Goal: Obtain resource: Obtain resource

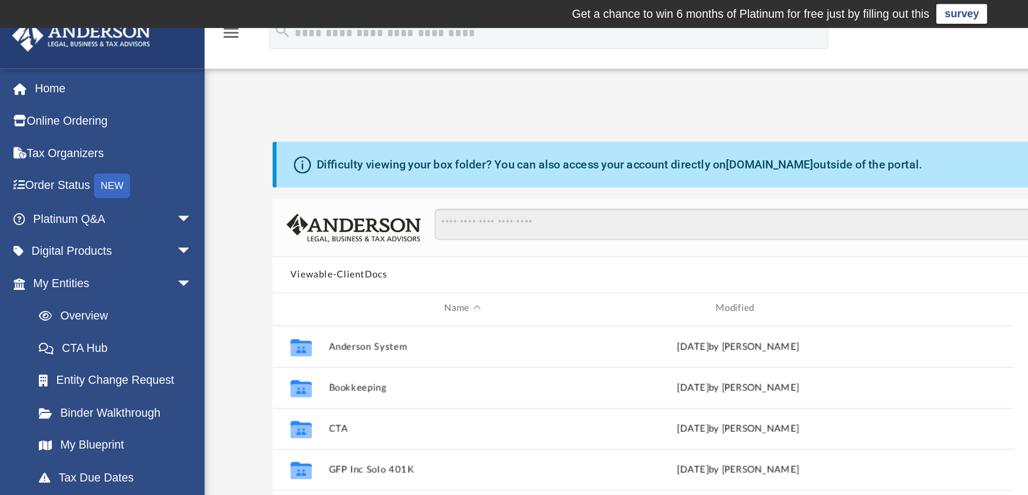
scroll to position [237, 796]
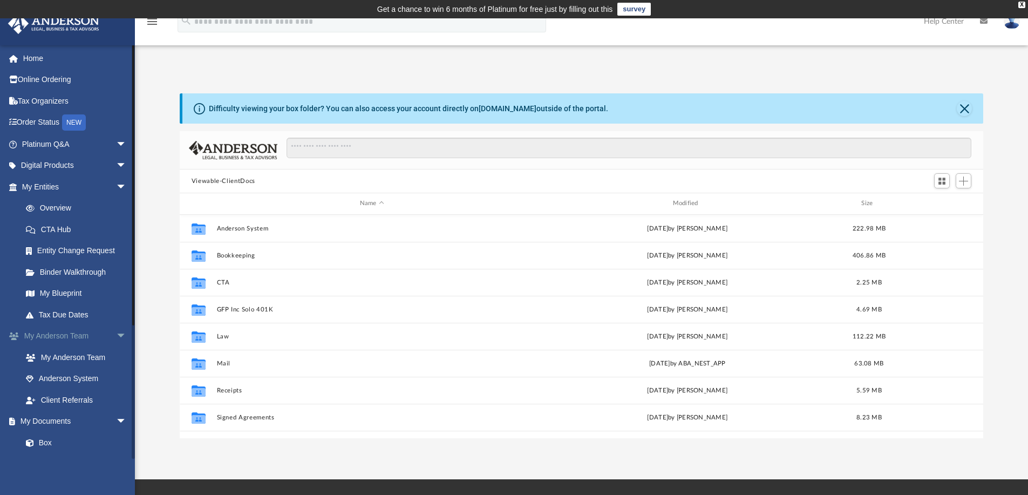
click at [116, 330] on span "arrow_drop_down" at bounding box center [127, 336] width 22 height 22
click at [75, 395] on link "Meeting Minutes" at bounding box center [79, 400] width 128 height 22
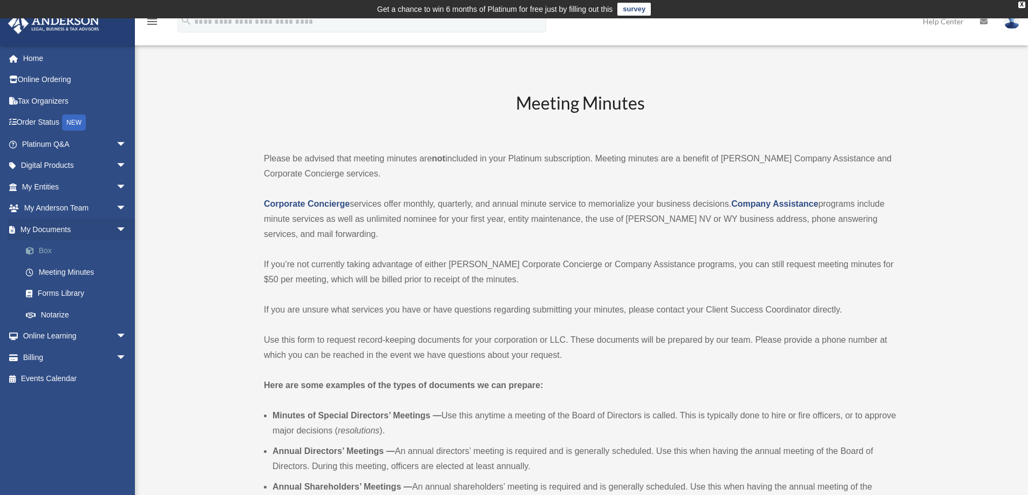
click at [52, 246] on link "Box" at bounding box center [79, 251] width 128 height 22
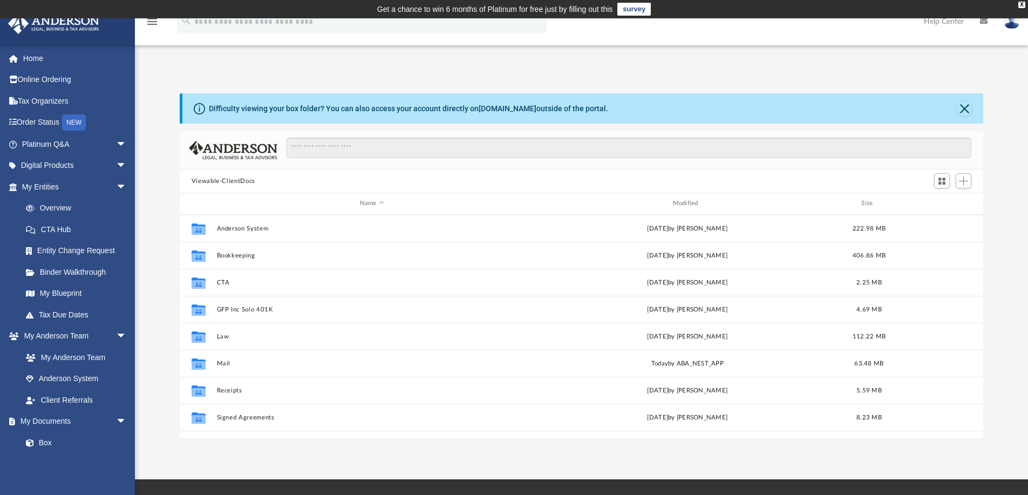
scroll to position [237, 796]
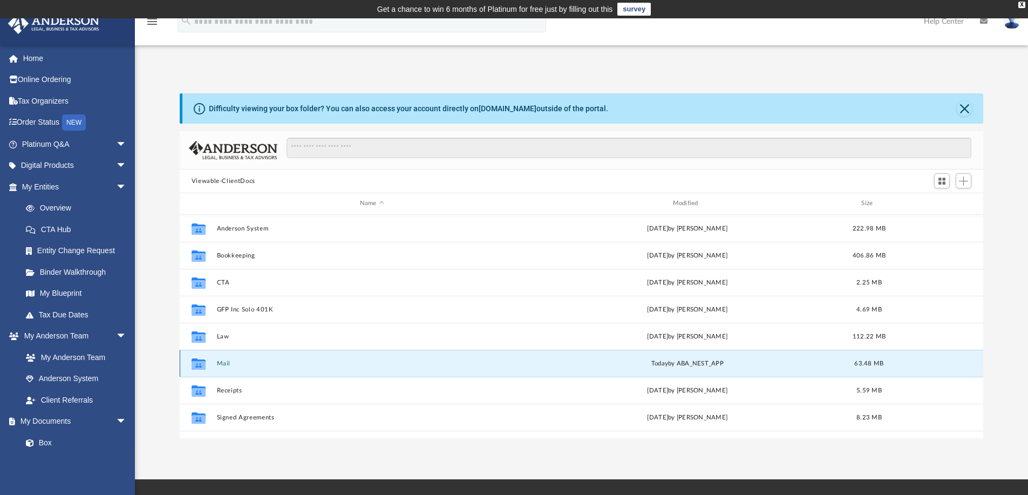
click at [229, 363] on button "Mail" at bounding box center [371, 363] width 311 height 7
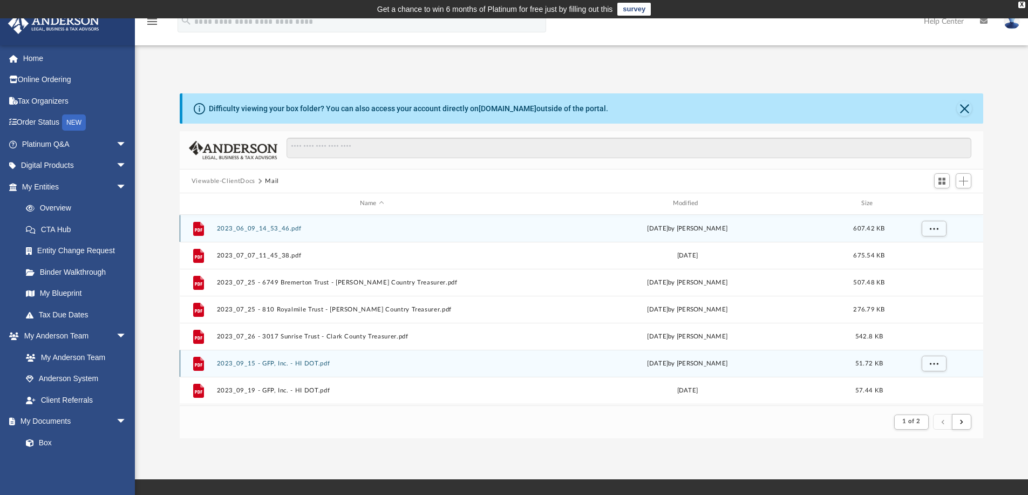
scroll to position [9, 9]
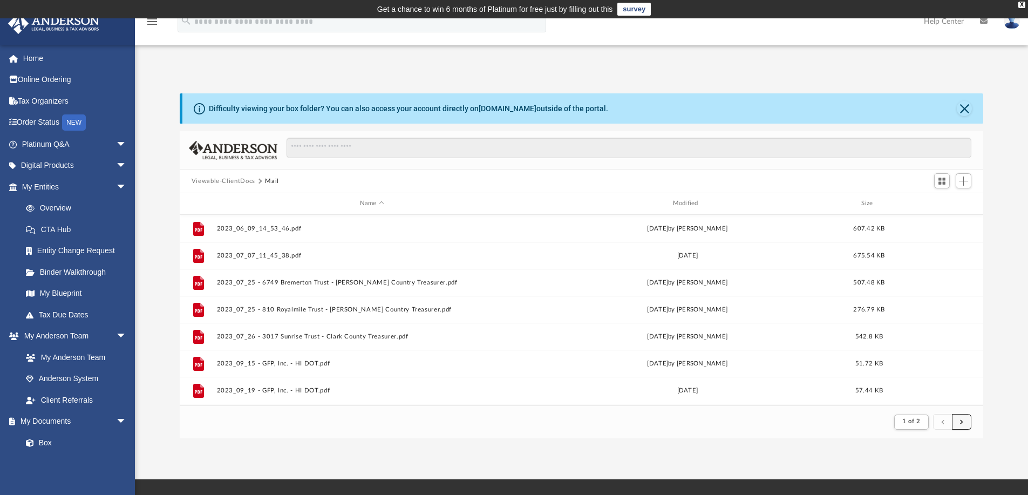
click at [965, 418] on button "submit" at bounding box center [961, 422] width 19 height 16
click at [962, 419] on span "submit" at bounding box center [961, 422] width 3 height 6
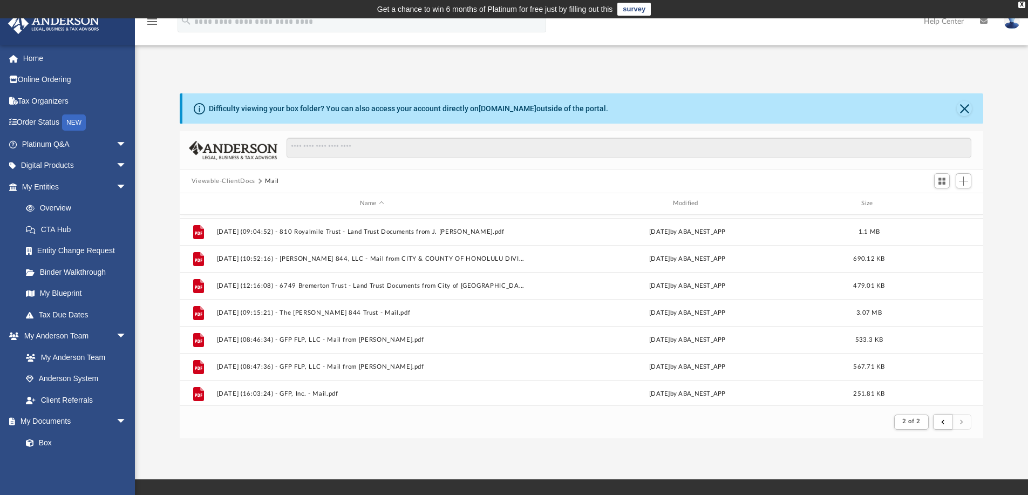
scroll to position [969, 0]
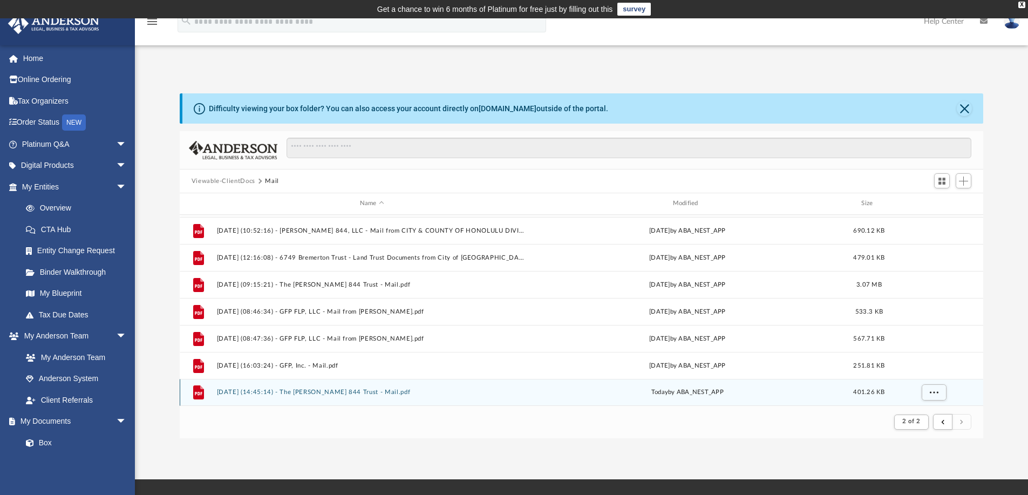
click at [341, 387] on div "File [DATE] (14:45:14) - The [PERSON_NAME] 844 Trust - Mail.pdf [DATE] by ABA_N…" at bounding box center [582, 392] width 804 height 27
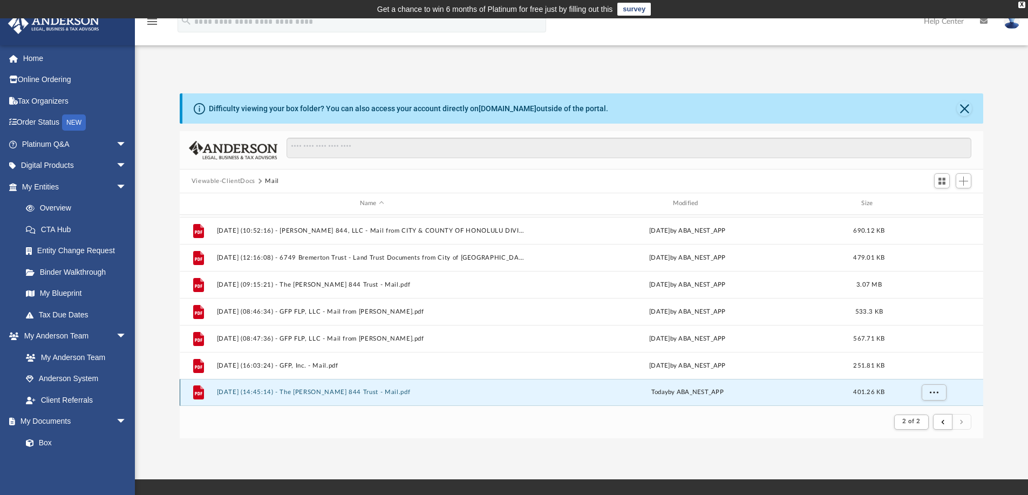
click at [230, 391] on button "[DATE] (14:45:14) - The [PERSON_NAME] 844 Trust - Mail.pdf" at bounding box center [371, 392] width 311 height 7
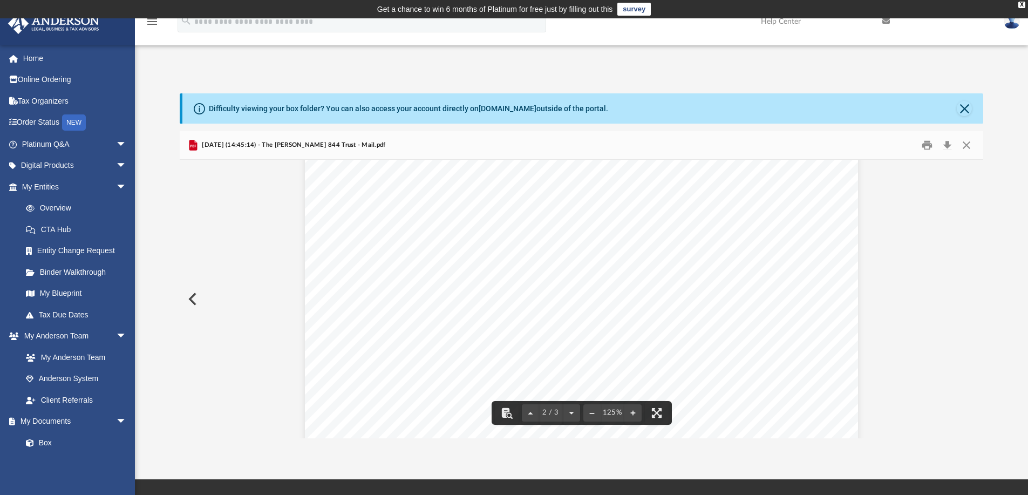
scroll to position [1015, 0]
click at [191, 301] on button "Preview" at bounding box center [192, 299] width 24 height 30
click at [190, 298] on button "Preview" at bounding box center [192, 299] width 24 height 30
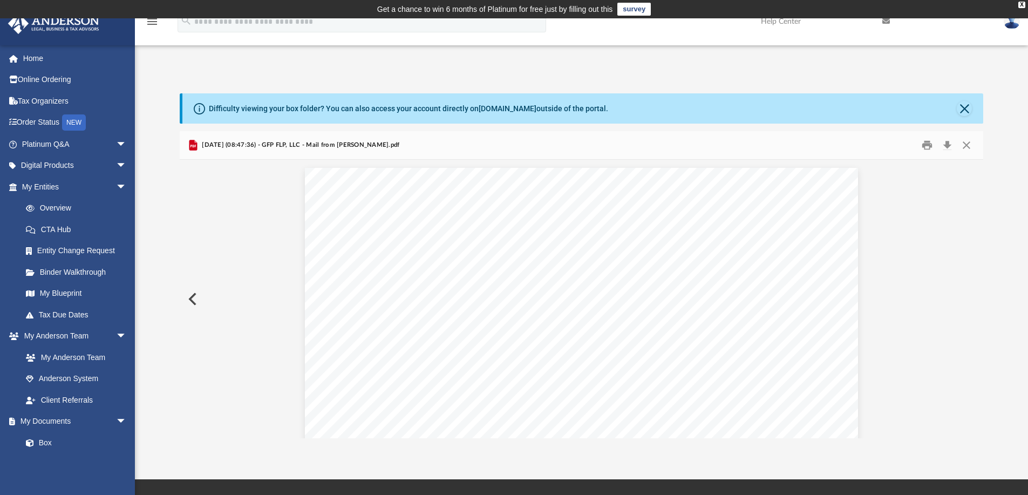
click at [190, 298] on button "Preview" at bounding box center [192, 299] width 24 height 30
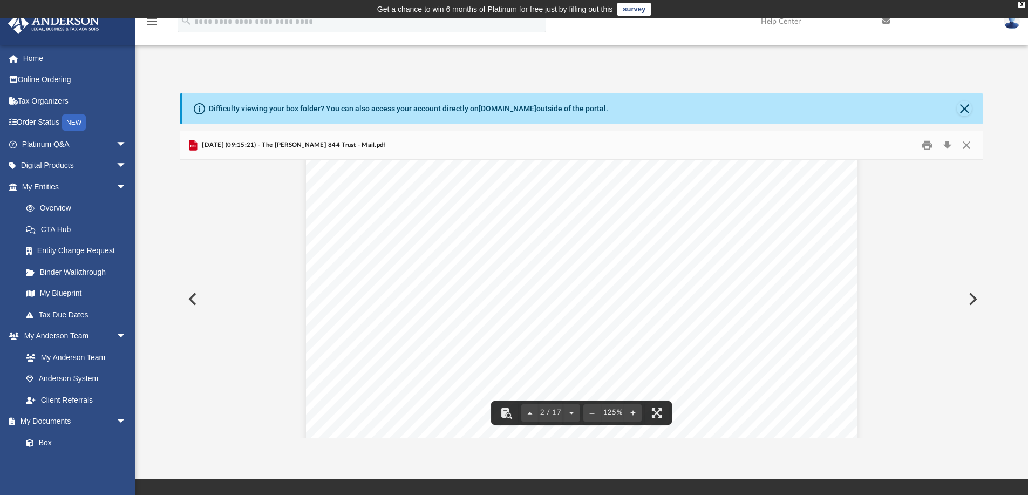
scroll to position [997, 0]
click at [393, 188] on div "Page 2" at bounding box center [581, 251] width 551 height 709
click at [635, 413] on button "File preview" at bounding box center [632, 413] width 17 height 24
click at [635, 413] on div "2 / 17 125%" at bounding box center [582, 299] width 804 height 278
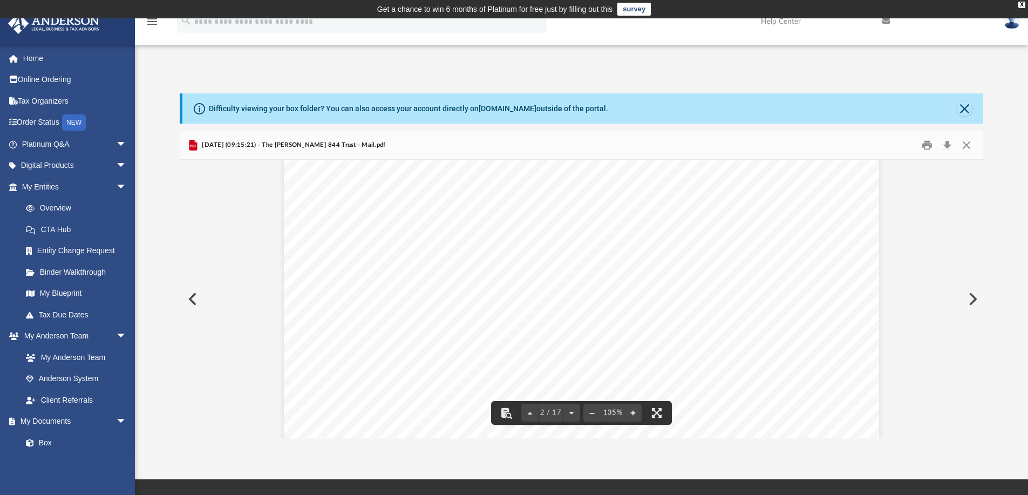
click at [635, 413] on button "File preview" at bounding box center [632, 413] width 17 height 24
click at [634, 411] on button "File preview" at bounding box center [632, 413] width 17 height 24
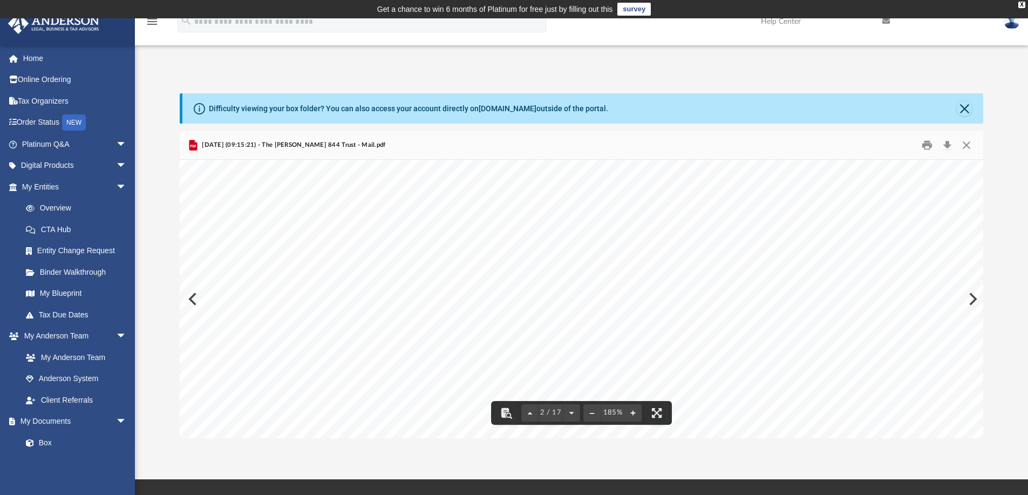
click at [634, 411] on button "File preview" at bounding box center [632, 413] width 17 height 24
